Goal: Task Accomplishment & Management: Use online tool/utility

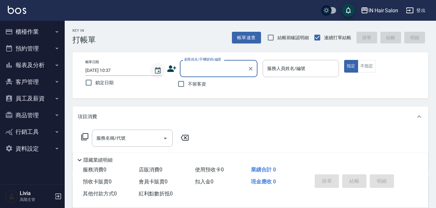
click at [159, 70] on icon "Choose date, selected date is 2025-09-06" at bounding box center [158, 71] width 8 height 8
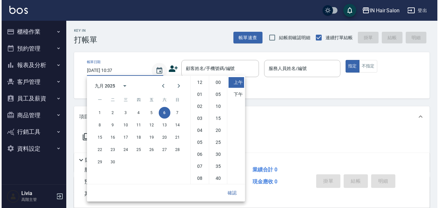
scroll to position [36, 0]
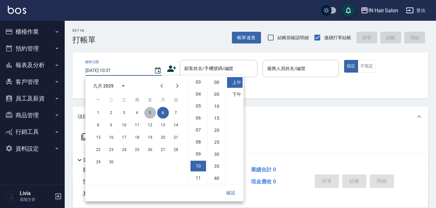
click at [149, 113] on button "5" at bounding box center [150, 113] width 12 height 12
type input "[DATE] 10:37"
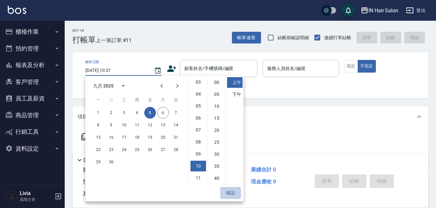
click at [228, 191] on button "確認" at bounding box center [230, 193] width 21 height 12
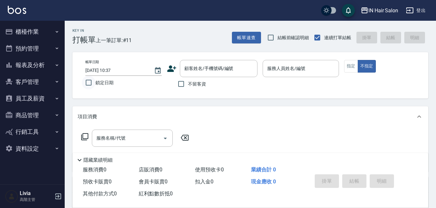
click at [91, 81] on input "鎖定日期" at bounding box center [89, 83] width 14 height 14
checkbox input "true"
click at [197, 66] on input "顧客姓名/手機號碼/編號" at bounding box center [214, 68] width 62 height 11
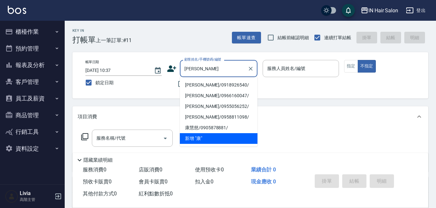
click at [198, 84] on li "[PERSON_NAME]/0918926540/" at bounding box center [219, 85] width 78 height 11
type input "[PERSON_NAME]/0918926540/"
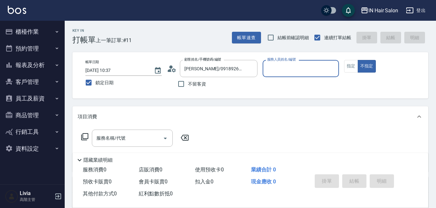
type input "7號設計師[PERSON_NAME]-7"
click at [348, 67] on button "指定" at bounding box center [351, 66] width 14 height 13
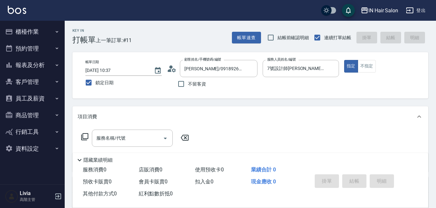
click at [85, 135] on icon at bounding box center [85, 137] width 8 height 8
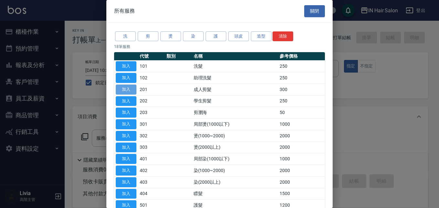
click at [127, 89] on button "加入" at bounding box center [126, 89] width 21 height 10
type input "成人剪髮(201)"
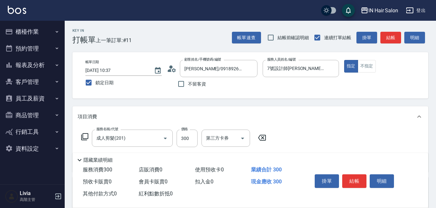
click at [84, 135] on icon at bounding box center [85, 137] width 8 height 8
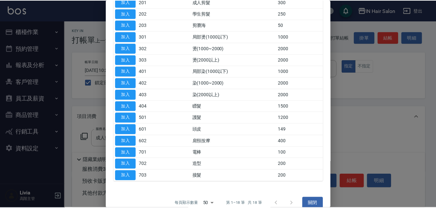
scroll to position [97, 0]
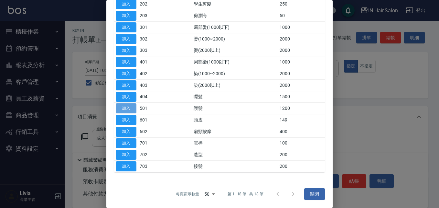
click at [129, 107] on button "加入" at bounding box center [126, 108] width 21 height 10
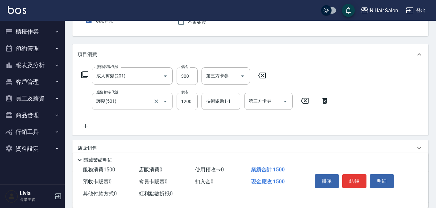
scroll to position [65, 0]
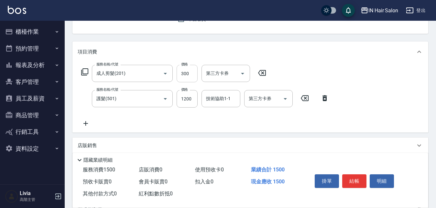
click at [195, 69] on input "300" at bounding box center [187, 73] width 21 height 17
type input "400"
drag, startPoint x: 171, startPoint y: 113, endPoint x: 177, endPoint y: 108, distance: 8.1
click at [171, 113] on div "服務名稱/代號 成人剪髮(201) 服務名稱/代號 價格 400 價格 第三方卡券 第三方卡券 服務名稱/代號 護髮(501) 服務名稱/代號 價格 1200…" at bounding box center [205, 96] width 255 height 62
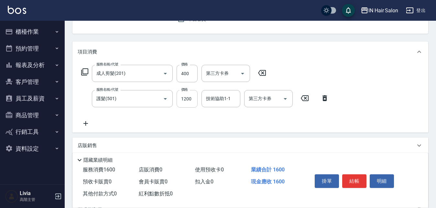
click at [191, 98] on input "1200" at bounding box center [187, 98] width 21 height 17
type input "899"
click at [170, 122] on div "服務名稱/代號 成人剪髮(201) 服務名稱/代號 價格 400 價格 第三方卡券 第三方卡券 服務名稱/代號 護髮(501) 服務名稱/代號 價格 899 …" at bounding box center [205, 96] width 255 height 62
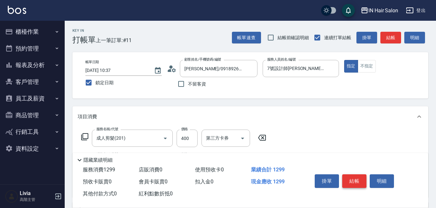
click at [355, 176] on button "結帳" at bounding box center [354, 181] width 24 height 14
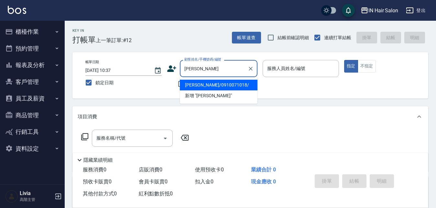
click at [203, 85] on li "[PERSON_NAME]/0910071018/" at bounding box center [219, 85] width 78 height 11
type input "[PERSON_NAME]/0910071018/"
type input "6號設計師[PERSON_NAME]-6"
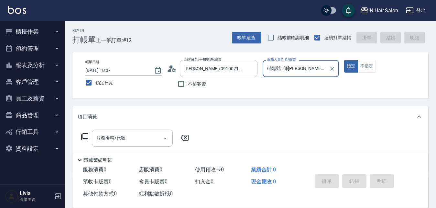
click at [85, 134] on icon at bounding box center [85, 137] width 8 height 8
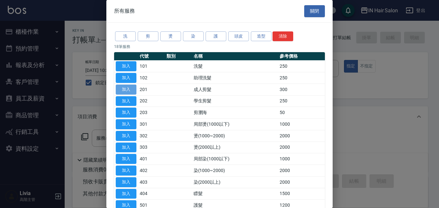
drag, startPoint x: 128, startPoint y: 88, endPoint x: 105, endPoint y: 115, distance: 34.9
click at [127, 88] on button "加入" at bounding box center [126, 89] width 21 height 10
type input "成人剪髮(201)"
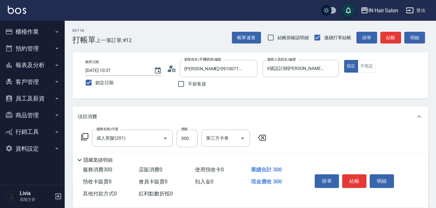
click at [86, 134] on icon at bounding box center [85, 137] width 8 height 8
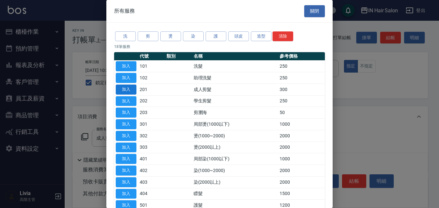
click at [133, 89] on button "加入" at bounding box center [126, 89] width 21 height 10
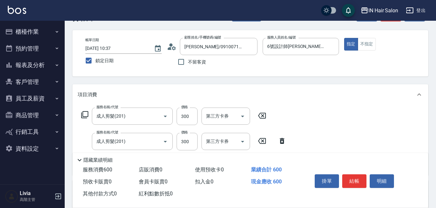
scroll to position [32, 0]
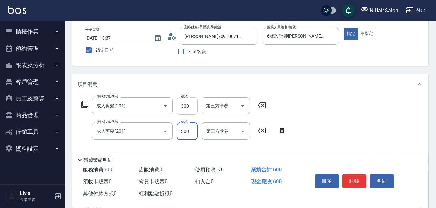
click at [190, 104] on input "300" at bounding box center [187, 105] width 21 height 17
type input "400"
click at [170, 144] on div "服務名稱/代號 成人剪髮(201) 服務名稱/代號 價格 400 價格 第三方卡券 第三方卡券 服務名稱/代號 成人剪髮(201) 服務名稱/代號 價格 30…" at bounding box center [184, 128] width 213 height 62
click at [190, 132] on input "300" at bounding box center [187, 130] width 21 height 17
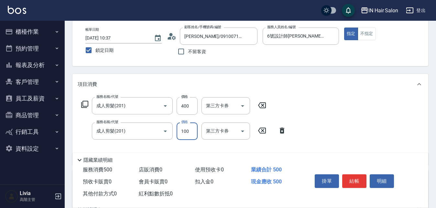
type input "100"
drag, startPoint x: 166, startPoint y: 143, endPoint x: 178, endPoint y: 143, distance: 11.3
click at [166, 143] on div "服務名稱/代號 成人剪髮(201) 服務名稱/代號 價格 400 價格 第三方卡券 第三方卡券 服務名稱/代號 成人剪髮(201) 服務名稱/代號 價格 10…" at bounding box center [184, 128] width 213 height 62
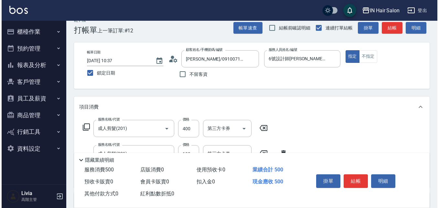
scroll to position [0, 0]
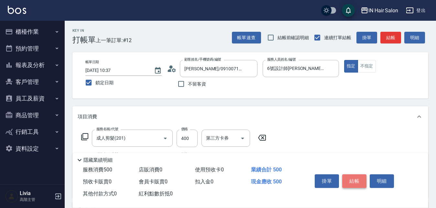
click at [356, 179] on button "結帳" at bounding box center [354, 181] width 24 height 14
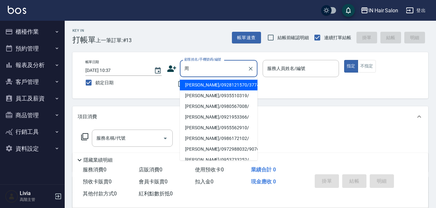
click at [196, 127] on li "[PERSON_NAME]/0955562910/" at bounding box center [219, 127] width 78 height 11
type input "[PERSON_NAME]/0955562910/"
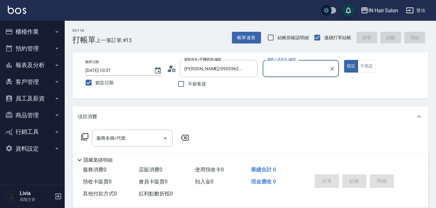
type input "7號設計師[PERSON_NAME]-7"
click at [85, 135] on icon at bounding box center [85, 137] width 8 height 8
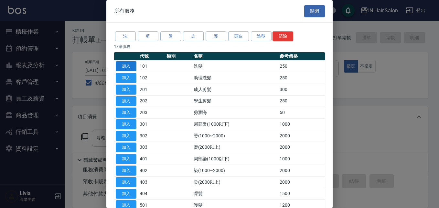
click at [130, 66] on button "加入" at bounding box center [126, 66] width 21 height 10
type input "洗髮(101)"
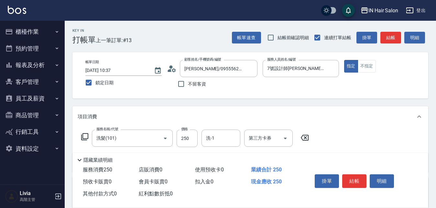
click at [85, 133] on icon at bounding box center [84, 136] width 7 height 7
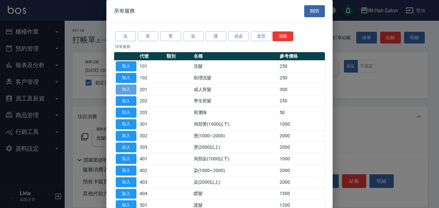
click at [125, 87] on button "加入" at bounding box center [126, 89] width 21 height 10
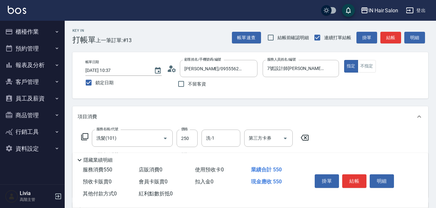
click at [86, 137] on icon at bounding box center [85, 137] width 8 height 8
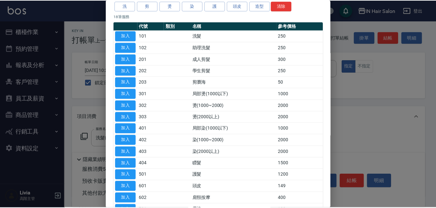
scroll to position [65, 0]
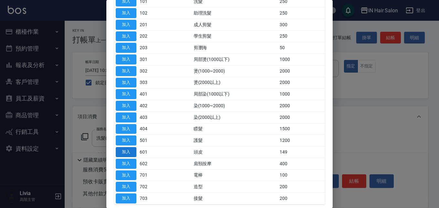
click at [128, 150] on button "加入" at bounding box center [126, 152] width 21 height 10
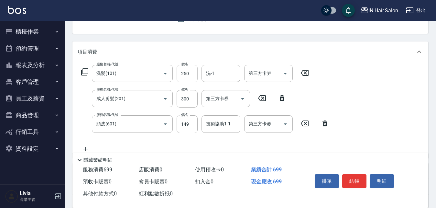
click at [192, 72] on input "250" at bounding box center [187, 73] width 21 height 17
type input "300"
click at [174, 110] on div "服務名稱/代號 洗髮(101) 服務名稱/代號 價格 300 價格 洗-1 洗-1 第三方卡券 第三方卡券 服務名稱/代號 成人剪髮(201) 服務名稱/代號…" at bounding box center [205, 109] width 255 height 88
click at [192, 96] on input "300" at bounding box center [187, 98] width 21 height 17
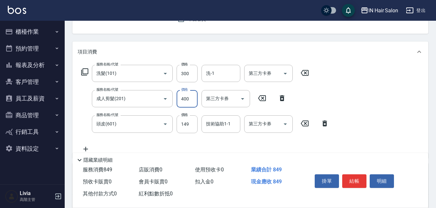
type input "400"
drag, startPoint x: 180, startPoint y: 139, endPoint x: 185, endPoint y: 130, distance: 10.7
click at [179, 139] on div "服務名稱/代號 洗髮(101) 服務名稱/代號 價格 300 價格 洗-1 洗-1 第三方卡券 第三方卡券 服務名稱/代號 成人剪髮(201) 服務名稱/代號…" at bounding box center [205, 109] width 255 height 88
click at [187, 125] on input "149" at bounding box center [187, 123] width 21 height 17
type input "50"
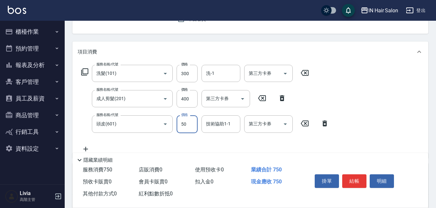
click at [168, 144] on div "服務名稱/代號 洗髮(101) 服務名稱/代號 價格 300 價格 洗-1 洗-1 第三方卡券 第三方卡券 服務名稱/代號 成人剪髮(201) 服務名稱/代號…" at bounding box center [205, 109] width 255 height 88
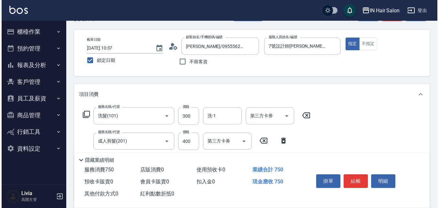
scroll to position [0, 0]
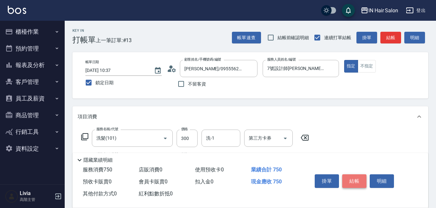
click at [349, 177] on button "結帳" at bounding box center [354, 181] width 24 height 14
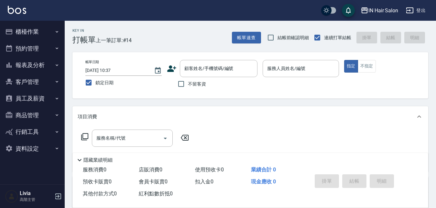
click at [173, 67] on icon at bounding box center [172, 69] width 10 height 10
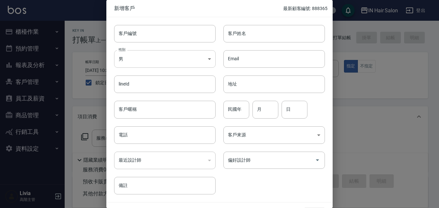
click at [141, 60] on body "IN Hair Salon 登出 櫃檯作業 打帳單 帳單列表 掛單列表 座位開單 營業儀表板 現金收支登錄 高階收支登錄 材料自購登錄 每日結帳 排班表 現場…" at bounding box center [219, 158] width 439 height 316
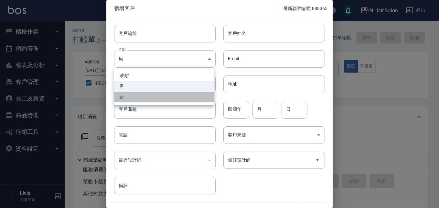
click at [131, 97] on li "女" at bounding box center [164, 97] width 100 height 11
type input "[DEMOGRAPHIC_DATA]"
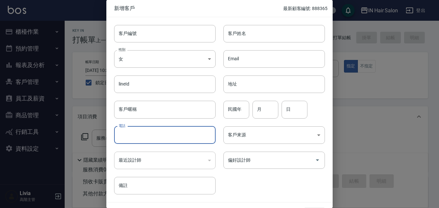
click at [137, 133] on input "電話" at bounding box center [165, 134] width 102 height 17
type input "0933107154"
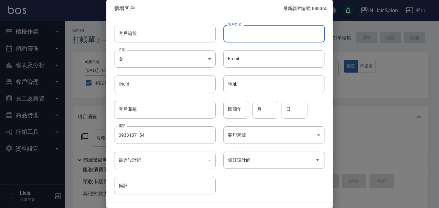
click at [235, 38] on input "客戶姓名" at bounding box center [275, 33] width 102 height 17
type input "[PERSON_NAME]"
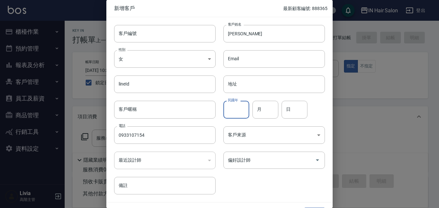
click at [235, 109] on input "民國年" at bounding box center [237, 109] width 26 height 17
type input "54"
click at [266, 107] on input "月" at bounding box center [266, 109] width 26 height 17
type input "02"
click at [300, 107] on input "日" at bounding box center [295, 109] width 26 height 17
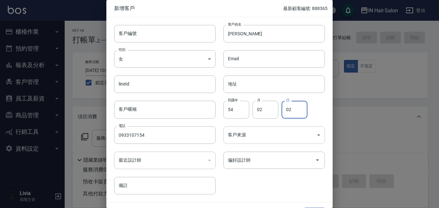
type input "02"
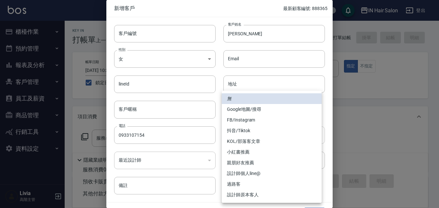
click at [248, 137] on body "IN Hair Salon 登出 櫃檯作業 打帳單 帳單列表 掛單列表 座位開單 營業儀表板 現金收支登錄 高階收支登錄 材料自購登錄 每日結帳 排班表 現場…" at bounding box center [219, 158] width 439 height 316
click at [242, 183] on li "過路客" at bounding box center [272, 184] width 100 height 11
type input "過路客"
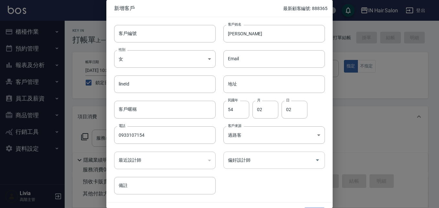
click at [250, 159] on input "偏好設計師" at bounding box center [270, 159] width 86 height 11
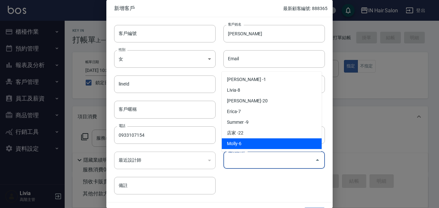
click at [244, 143] on li "Molly-6" at bounding box center [272, 143] width 100 height 11
type input "Molly"
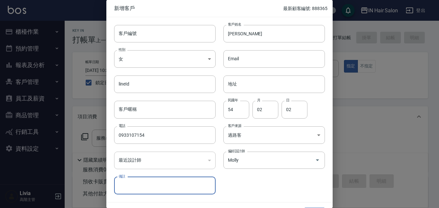
drag, startPoint x: 254, startPoint y: 180, endPoint x: 256, endPoint y: 177, distance: 4.1
click at [254, 180] on div "客戶編號 客戶編號 客戶姓名 [PERSON_NAME] 客戶姓名 性別 女 [DEMOGRAPHIC_DATA] 性別 Email Email lineId…" at bounding box center [215, 105] width 219 height 177
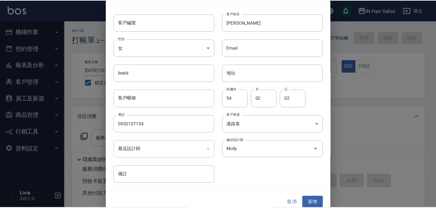
scroll to position [17, 0]
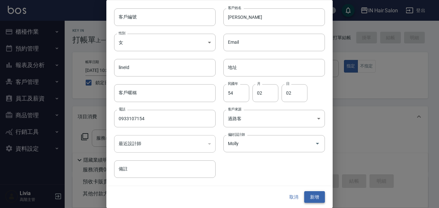
click at [308, 196] on button "新增" at bounding box center [315, 197] width 21 height 12
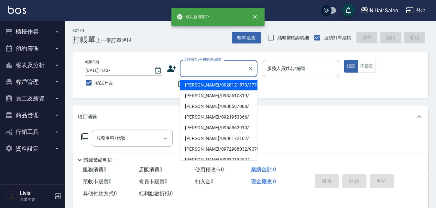
click at [212, 73] on input "顧客姓名/手機號碼/編號" at bounding box center [214, 68] width 62 height 11
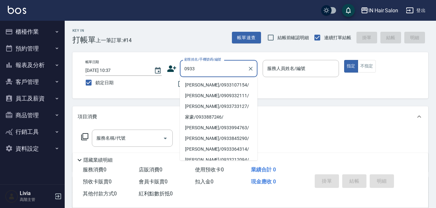
click at [201, 83] on li "[PERSON_NAME]/0933107154/" at bounding box center [219, 85] width 78 height 11
type input "[PERSON_NAME]/0933107154/"
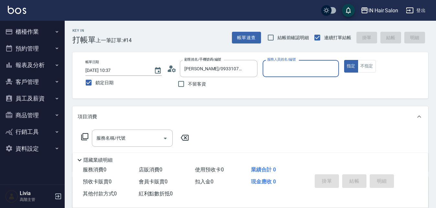
type input "6號設計師[PERSON_NAME]-6"
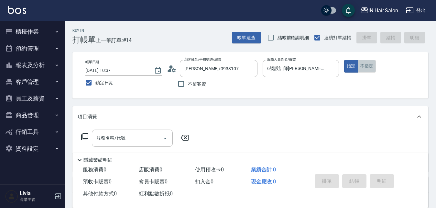
click at [363, 61] on button "不指定" at bounding box center [367, 66] width 18 height 13
click at [86, 136] on icon at bounding box center [85, 137] width 8 height 8
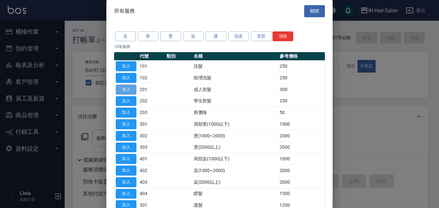
click at [125, 91] on button "加入" at bounding box center [126, 89] width 21 height 10
type input "成人剪髮(201)"
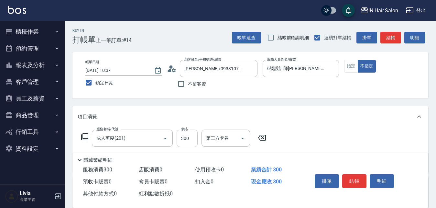
click at [187, 140] on input "300" at bounding box center [187, 137] width 21 height 17
type input "400"
drag, startPoint x: 313, startPoint y: 132, endPoint x: 324, endPoint y: 143, distance: 15.8
click at [314, 132] on div "服務名稱/代號 成人剪髮(201) 服務名稱/代號 價格 400 價格 第三方卡券 第三方卡券" at bounding box center [250, 149] width 356 height 45
click at [354, 178] on button "結帳" at bounding box center [354, 181] width 24 height 14
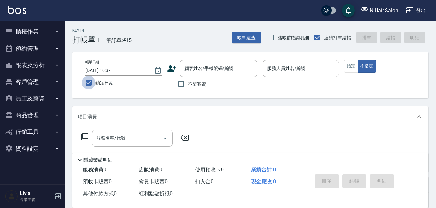
drag, startPoint x: 87, startPoint y: 82, endPoint x: 95, endPoint y: 87, distance: 10.1
click at [87, 83] on input "鎖定日期" at bounding box center [89, 83] width 14 height 14
checkbox input "false"
type input "[DATE] 10:58"
